Goal: Task Accomplishment & Management: Manage account settings

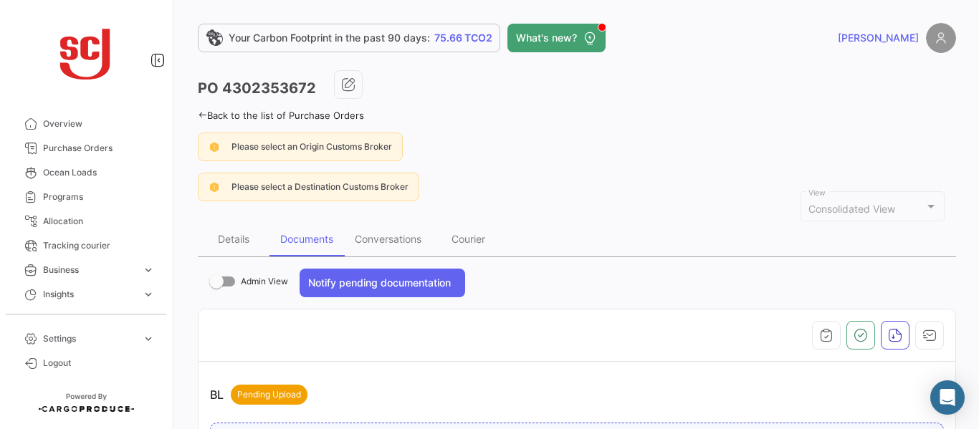
scroll to position [700, 0]
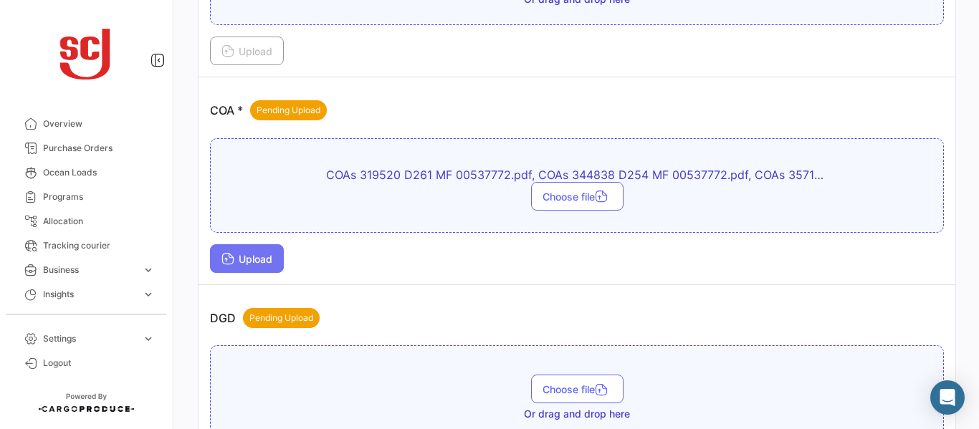
click at [255, 257] on span "Upload" at bounding box center [246, 259] width 51 height 12
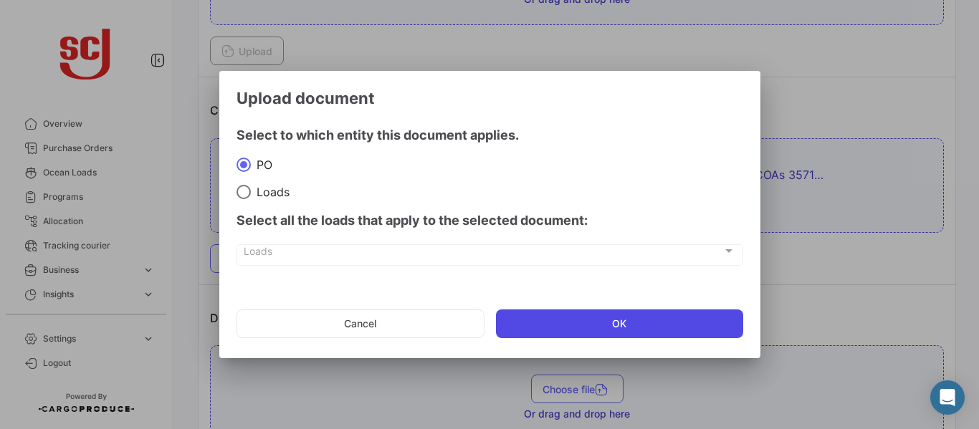
click at [593, 322] on button "OK" at bounding box center [619, 324] width 247 height 29
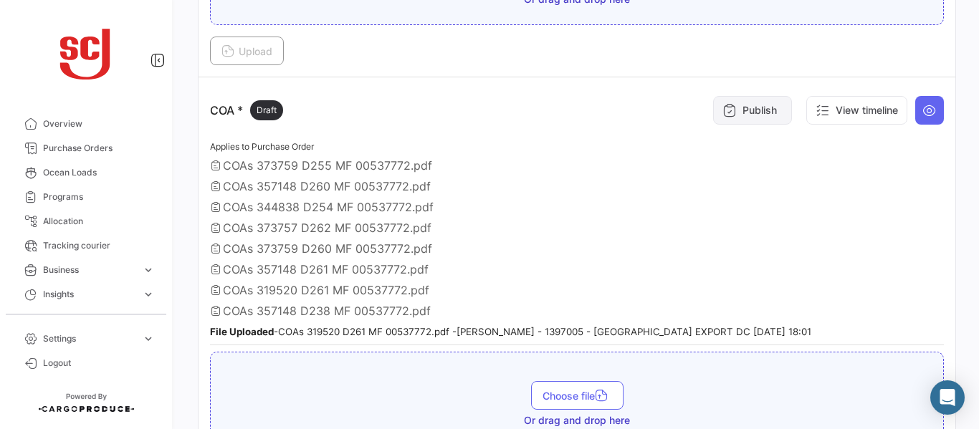
click at [735, 115] on button "Publish" at bounding box center [752, 110] width 79 height 29
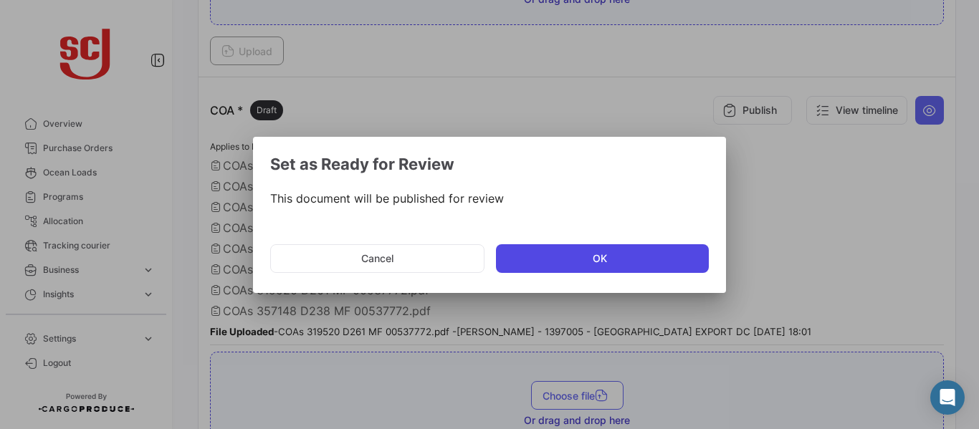
click at [529, 266] on button "OK" at bounding box center [602, 258] width 213 height 29
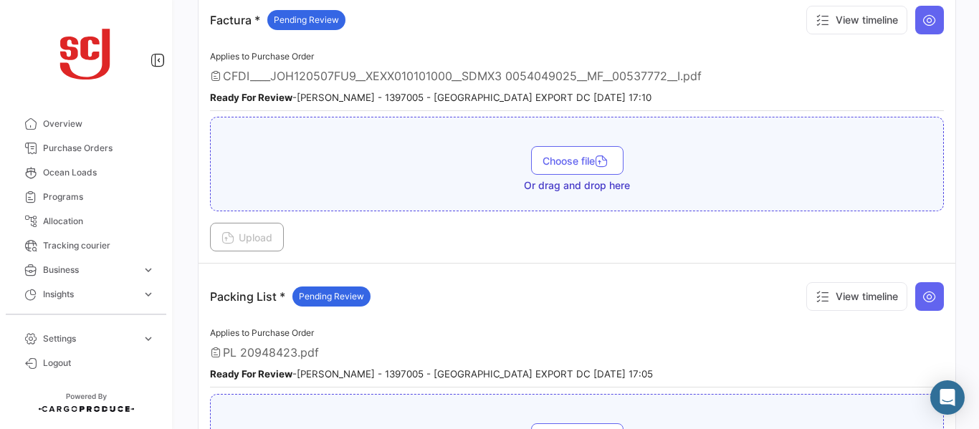
scroll to position [2096, 0]
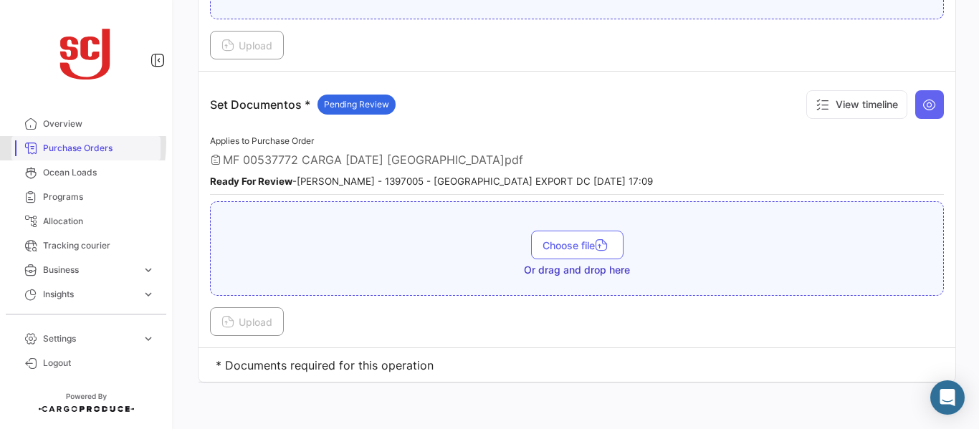
click at [47, 143] on span "Purchase Orders" at bounding box center [99, 148] width 112 height 13
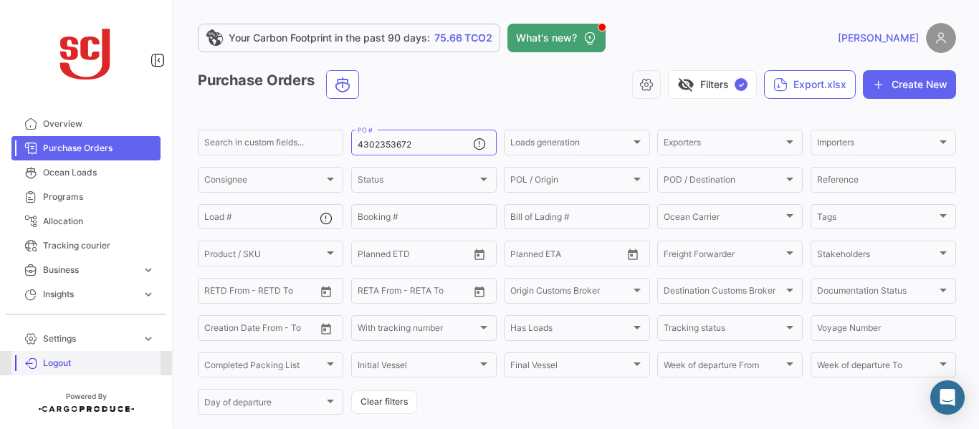
click at [43, 360] on span "Logout" at bounding box center [99, 363] width 112 height 13
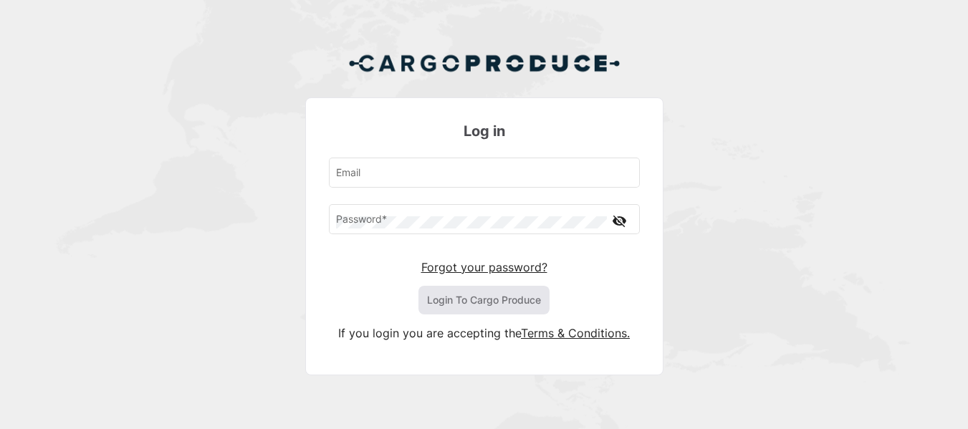
type input "[EMAIL_ADDRESS][PERSON_NAME][DOMAIN_NAME]"
